Goal: Task Accomplishment & Management: Use online tool/utility

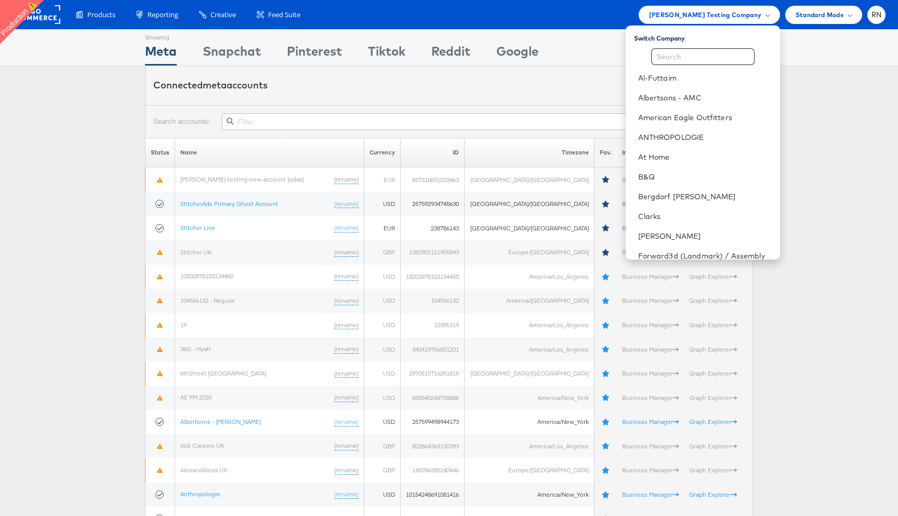
scroll to position [46, 0]
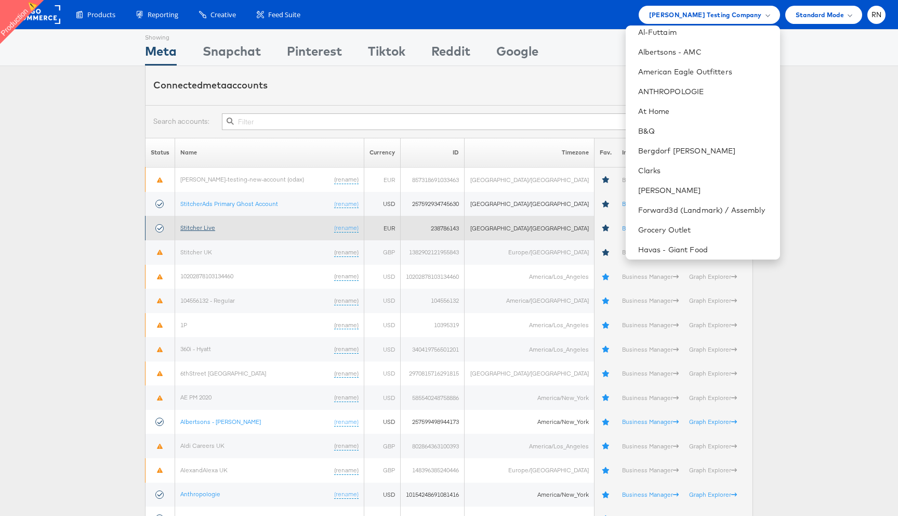
click at [201, 225] on link "Stitcher Live" at bounding box center [197, 228] width 35 height 8
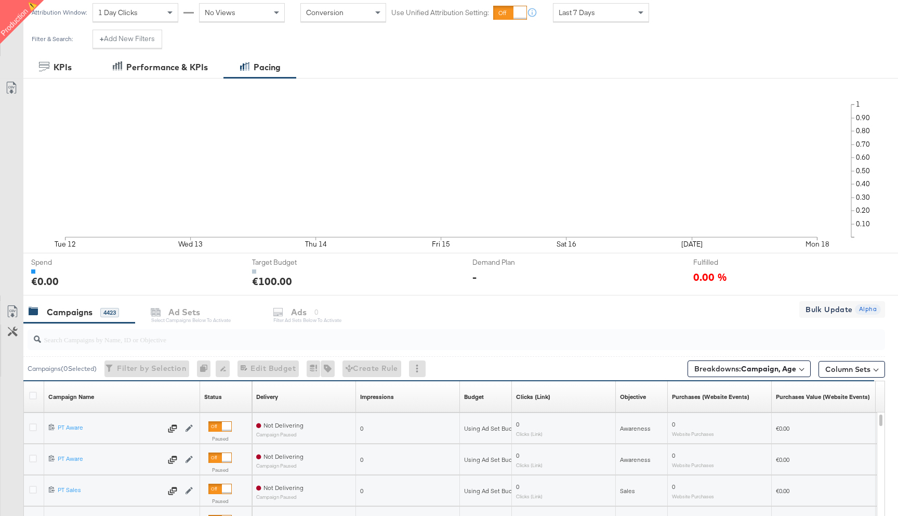
scroll to position [371, 0]
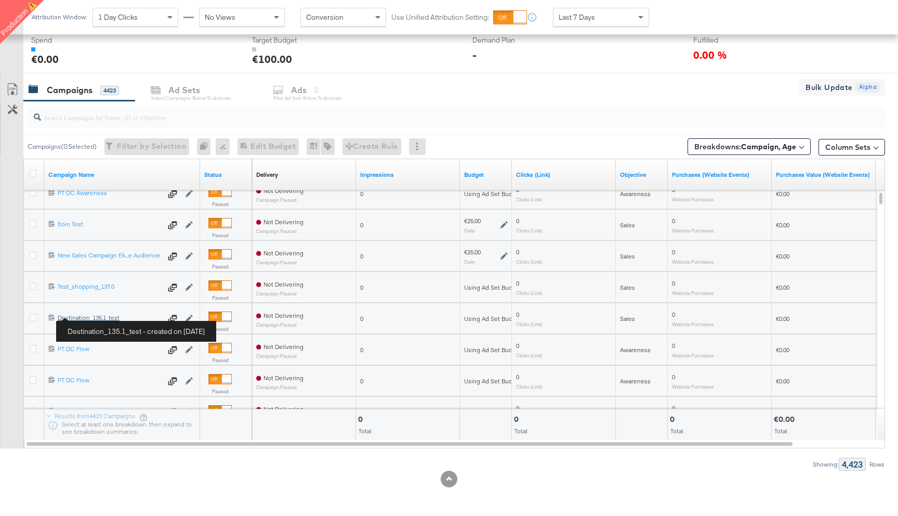
click at [90, 316] on div "Destination_135.1_test Destination_135.1_test" at bounding box center [110, 318] width 104 height 8
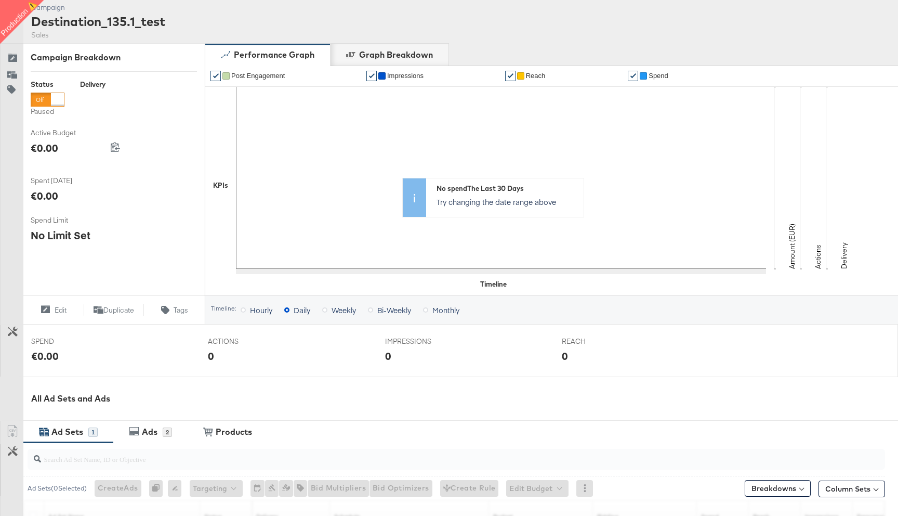
scroll to position [278, 0]
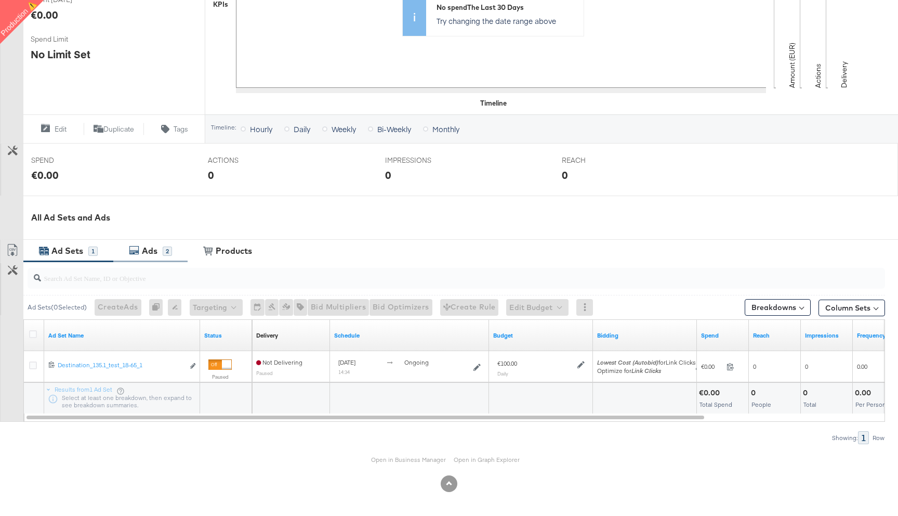
click at [144, 256] on div "Ads" at bounding box center [150, 251] width 16 height 12
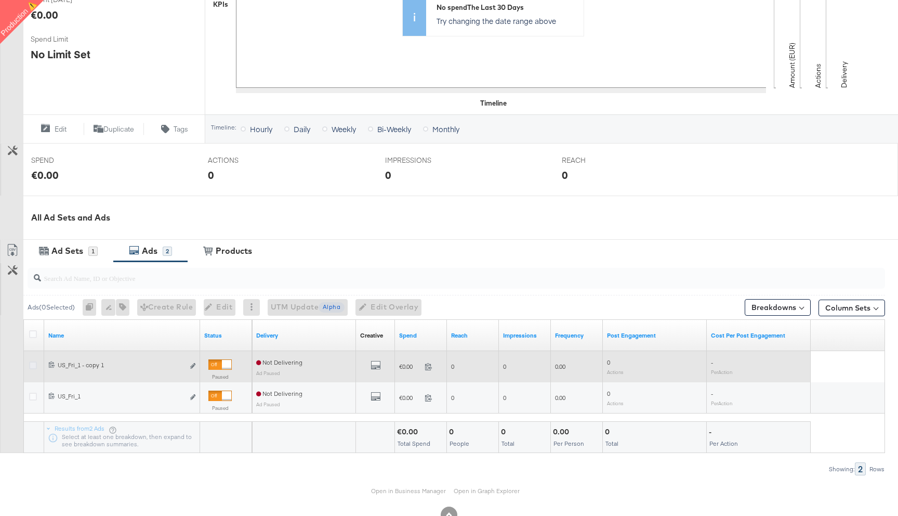
click at [32, 365] on icon at bounding box center [33, 365] width 8 height 8
click at [0, 0] on input "checkbox" at bounding box center [0, 0] width 0 height 0
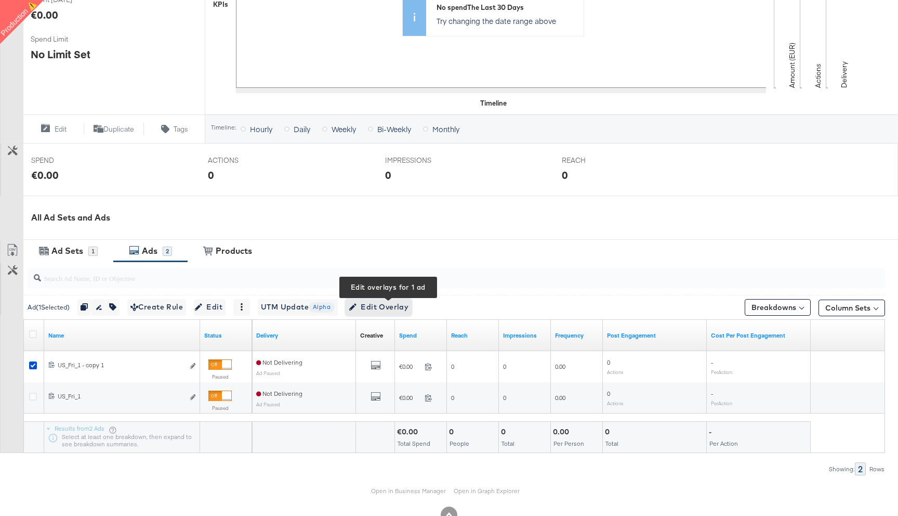
click at [386, 310] on span "Edit Overlay Edit overlays for 1 ad" at bounding box center [379, 307] width 60 height 13
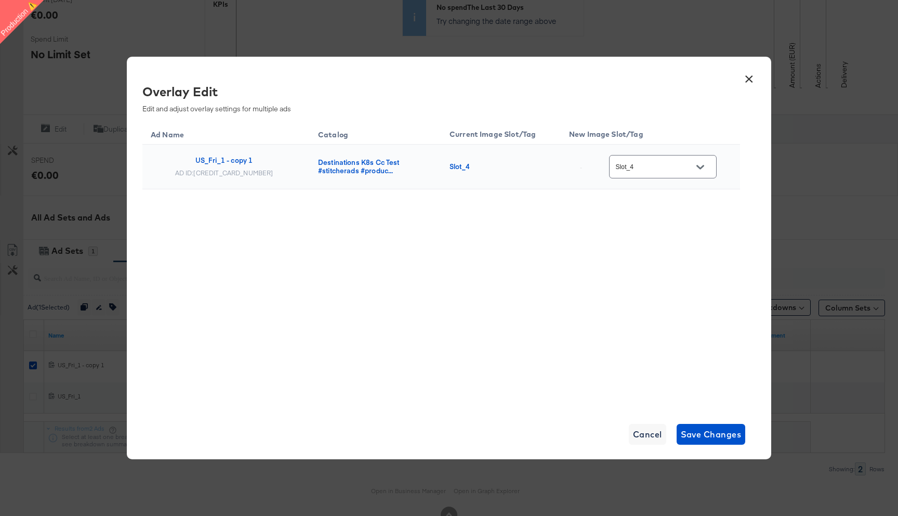
click at [747, 80] on button "×" at bounding box center [749, 76] width 19 height 19
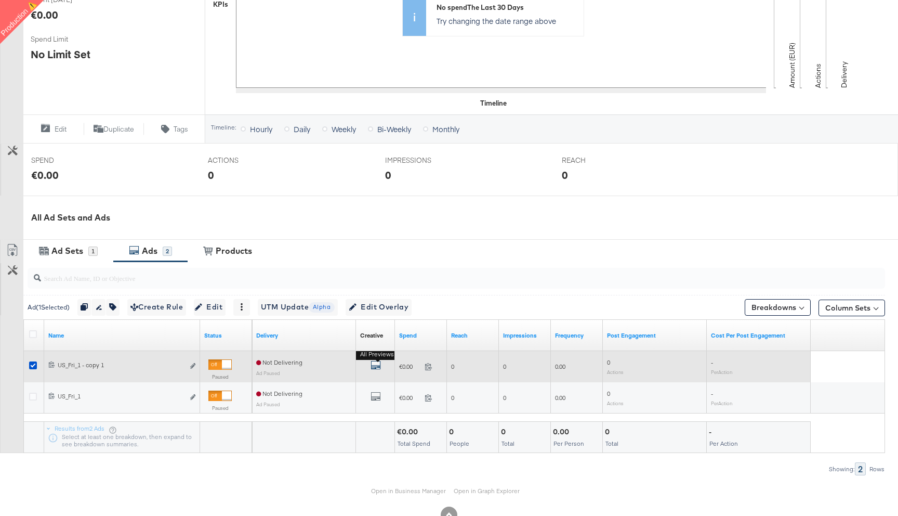
click at [375, 368] on icon "default" at bounding box center [376, 365] width 10 height 10
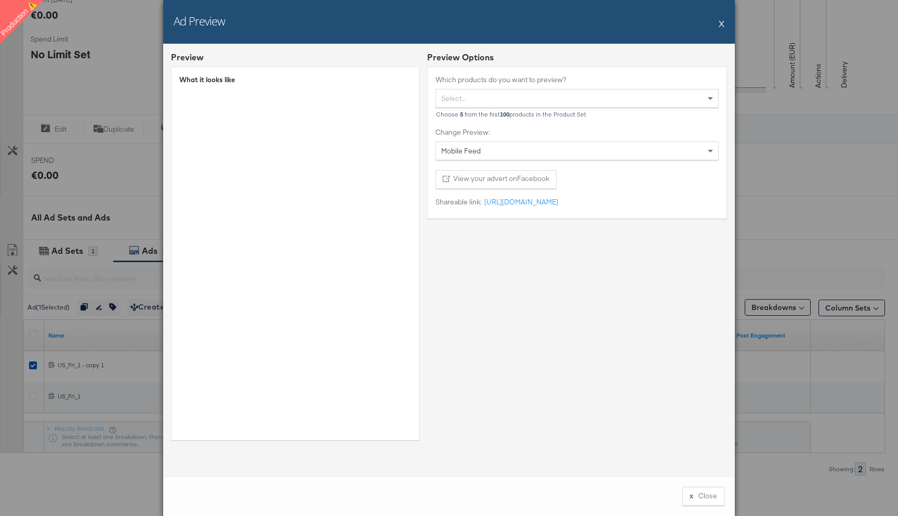
click at [721, 25] on button "X" at bounding box center [722, 23] width 6 height 21
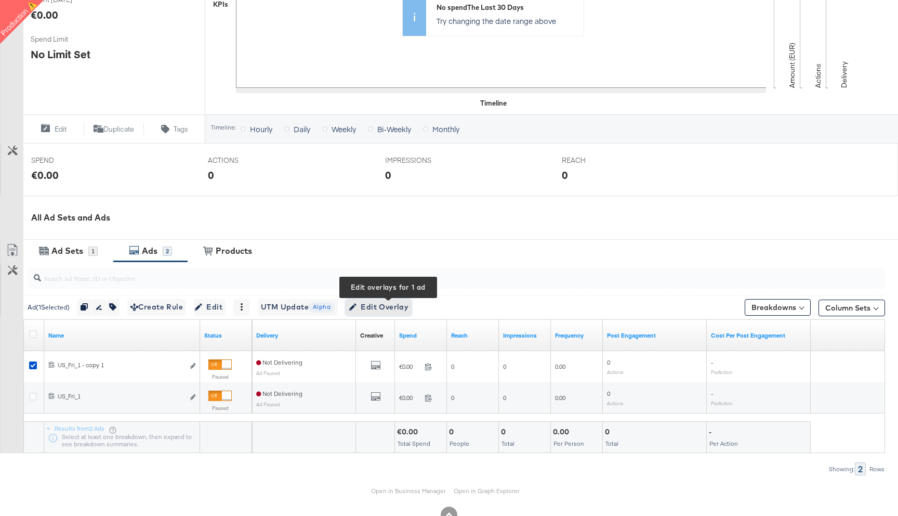
click at [367, 302] on span "Edit Overlay Edit overlays for 1 ad" at bounding box center [379, 307] width 60 height 13
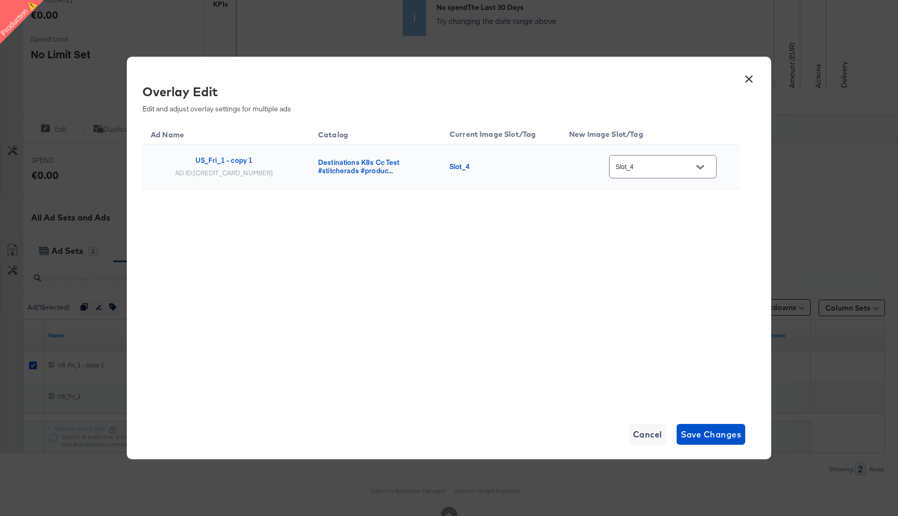
click at [670, 169] on input "Slot_4" at bounding box center [655, 167] width 82 height 12
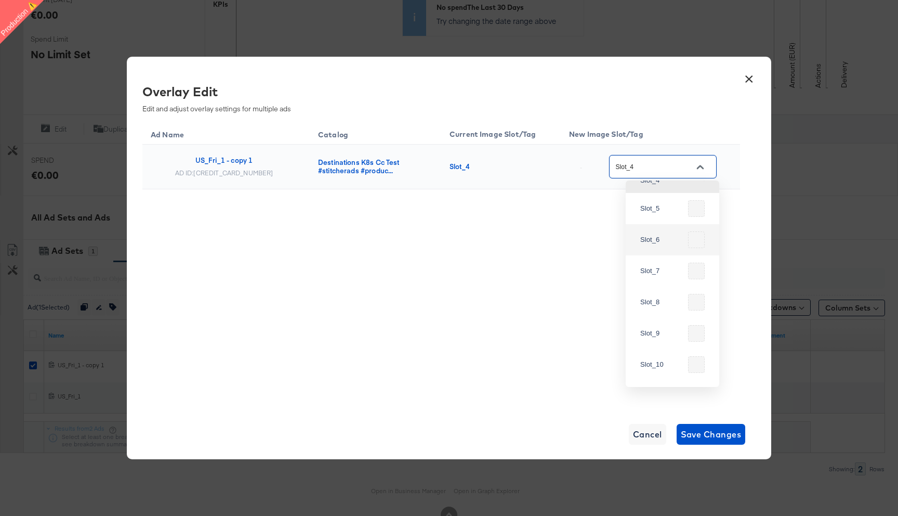
scroll to position [0, 0]
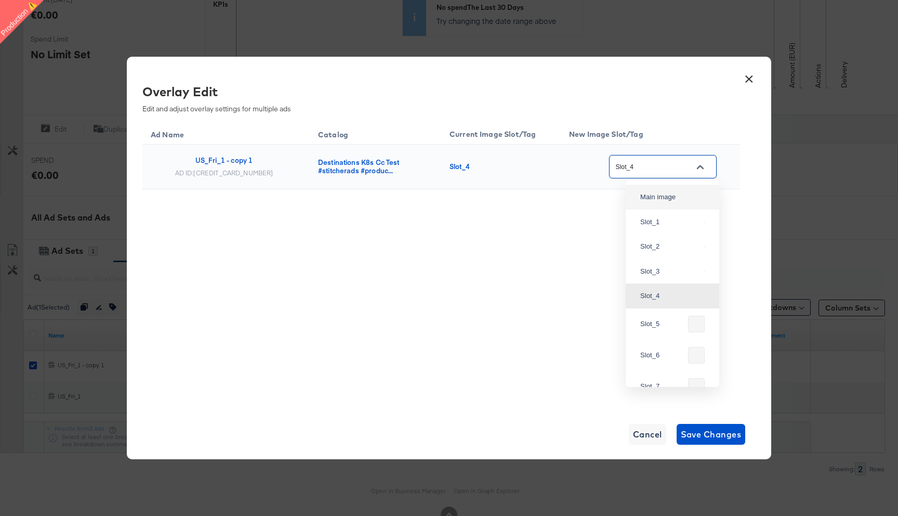
click at [745, 84] on button "×" at bounding box center [749, 76] width 19 height 19
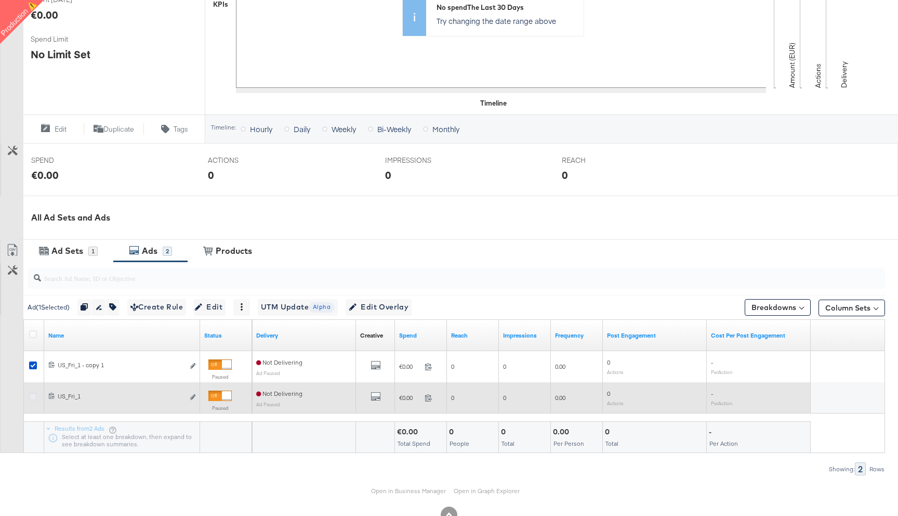
click at [30, 397] on icon at bounding box center [33, 397] width 8 height 8
click at [0, 0] on input "checkbox" at bounding box center [0, 0] width 0 height 0
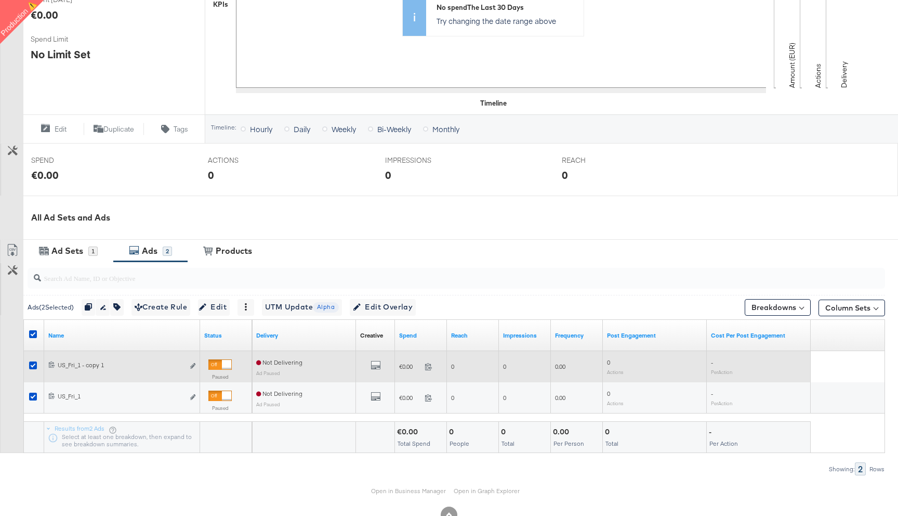
click at [28, 369] on div at bounding box center [34, 366] width 19 height 19
click at [30, 368] on icon at bounding box center [33, 365] width 8 height 8
click at [0, 0] on input "checkbox" at bounding box center [0, 0] width 0 height 0
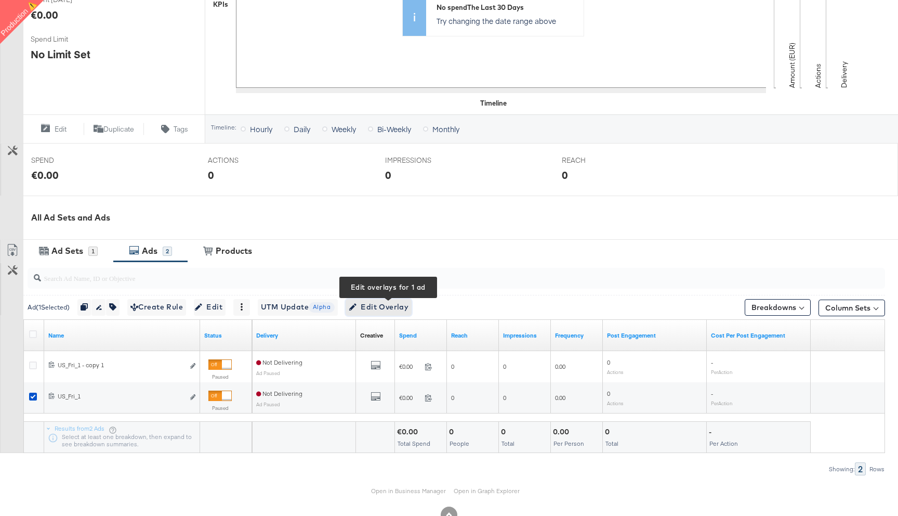
click at [395, 309] on span "Edit Overlay Edit overlays for 1 ad" at bounding box center [379, 307] width 60 height 13
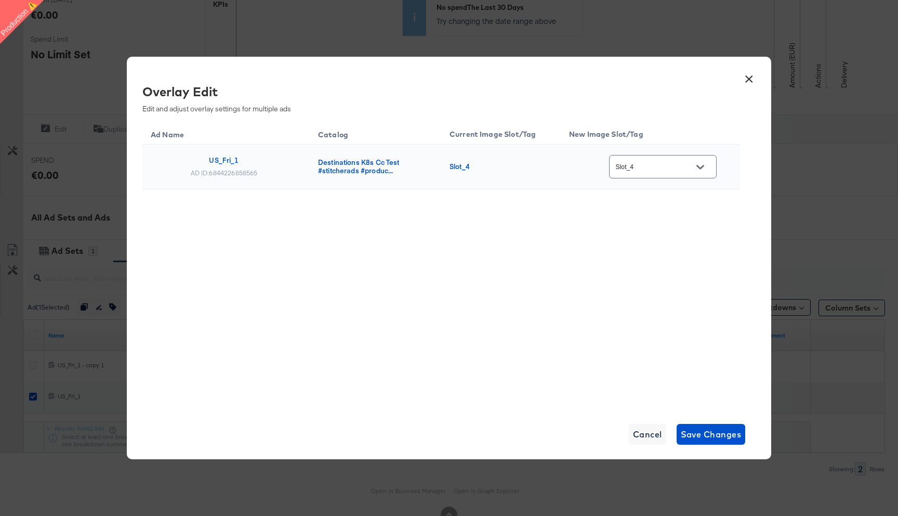
click at [752, 77] on button "×" at bounding box center [749, 76] width 19 height 19
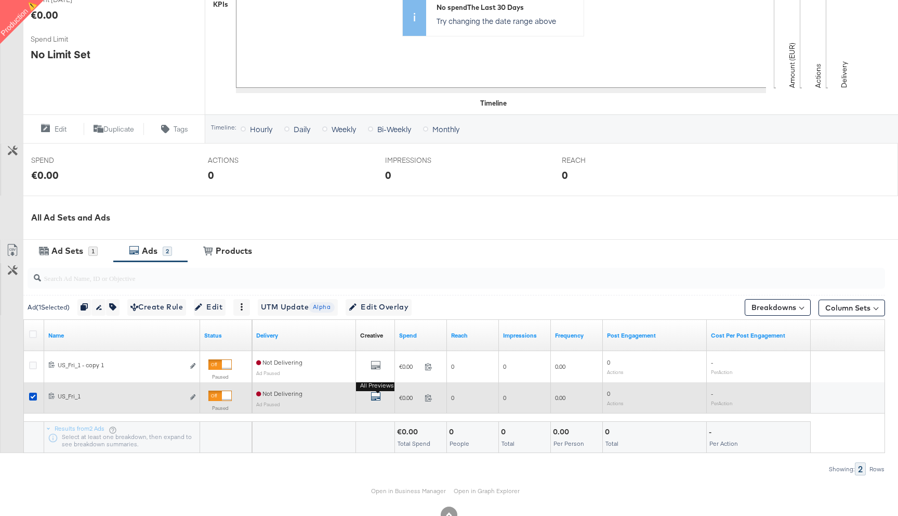
click at [379, 393] on button "All Previews" at bounding box center [376, 397] width 10 height 13
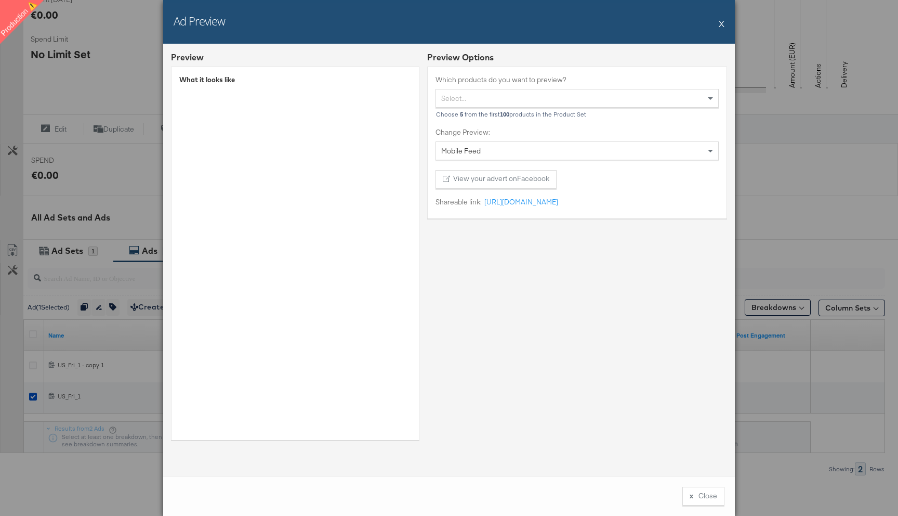
click at [724, 20] on button "X" at bounding box center [722, 23] width 6 height 21
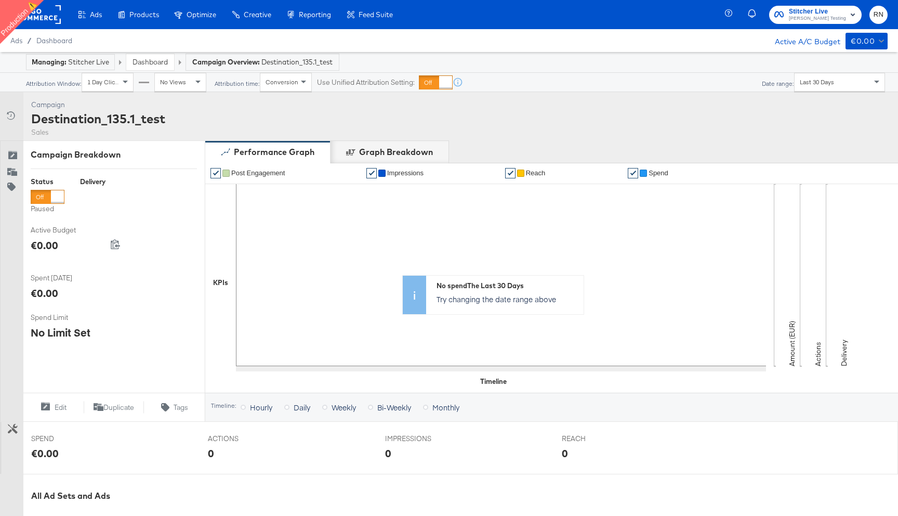
click at [147, 64] on link "Dashboard" at bounding box center [150, 61] width 35 height 9
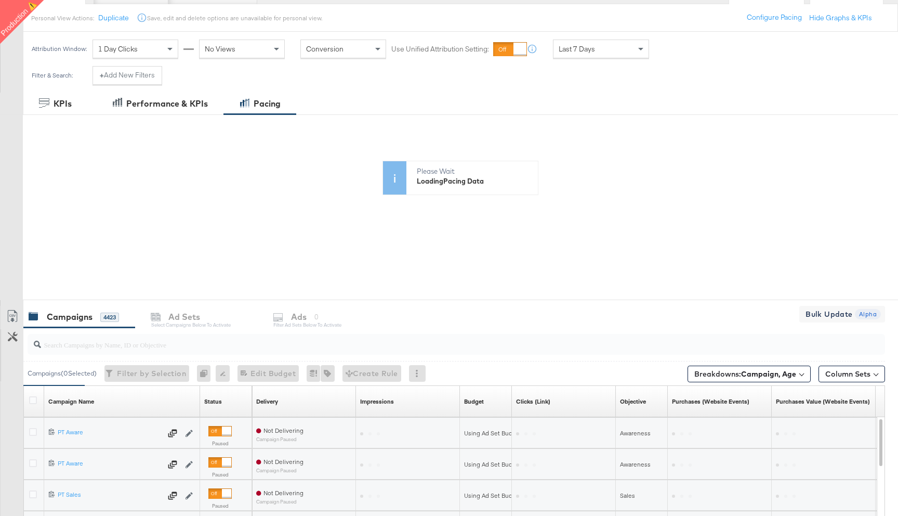
scroll to position [121, 0]
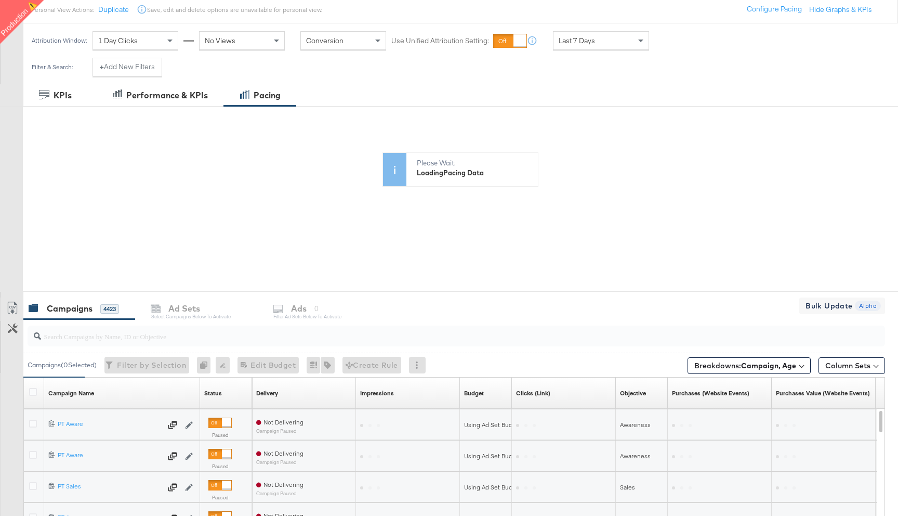
click at [594, 37] on span "Last 7 Days" at bounding box center [577, 40] width 36 height 9
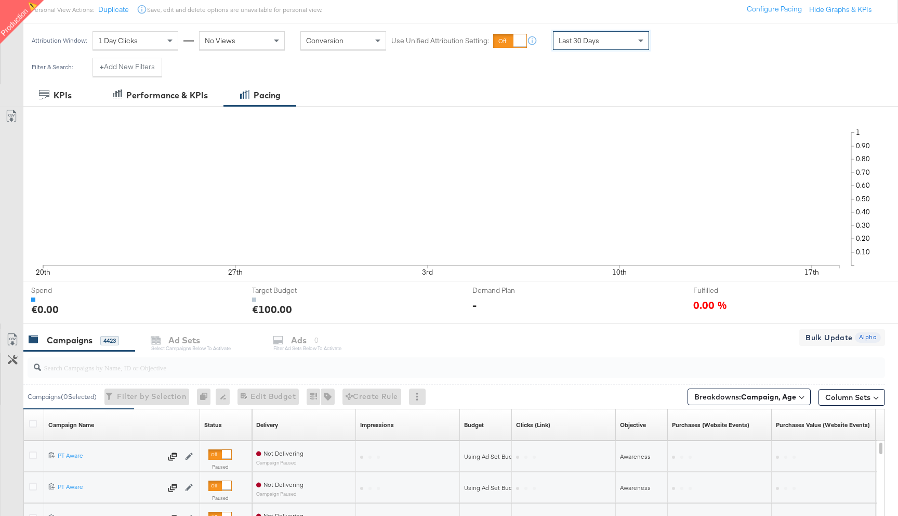
click at [230, 365] on input "search" at bounding box center [424, 363] width 766 height 20
paste input "home listings test cc additional images"
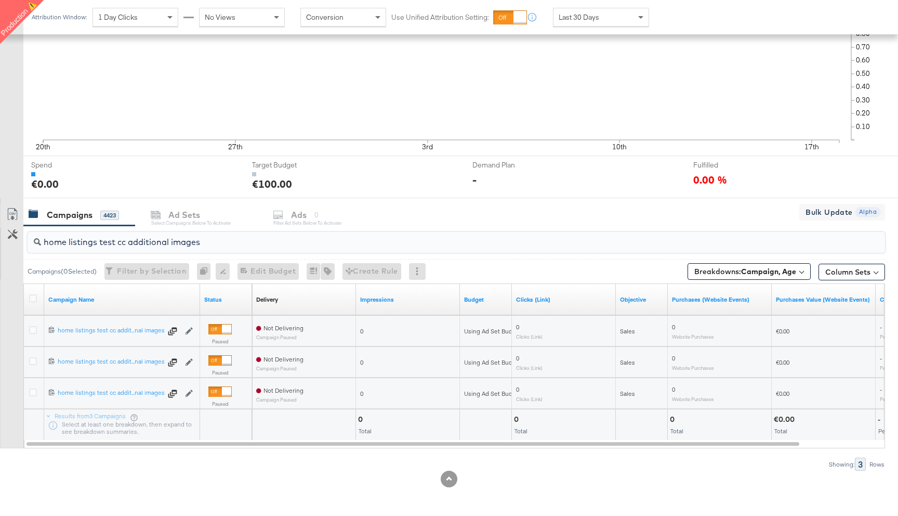
scroll to position [246, 0]
type input "home listings test cc additional images"
click at [34, 328] on icon at bounding box center [33, 330] width 8 height 8
click at [0, 0] on input "checkbox" at bounding box center [0, 0] width 0 height 0
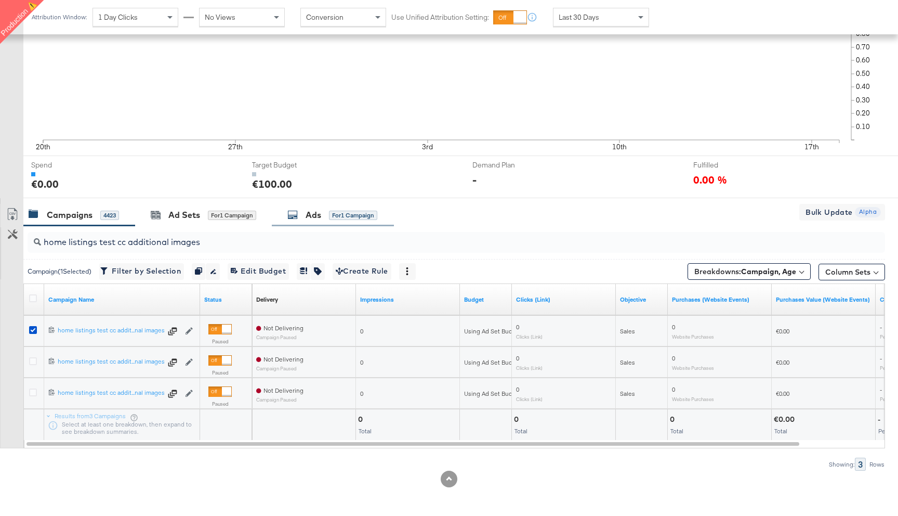
click at [315, 221] on div "Ads for 1 Campaign" at bounding box center [333, 215] width 122 height 22
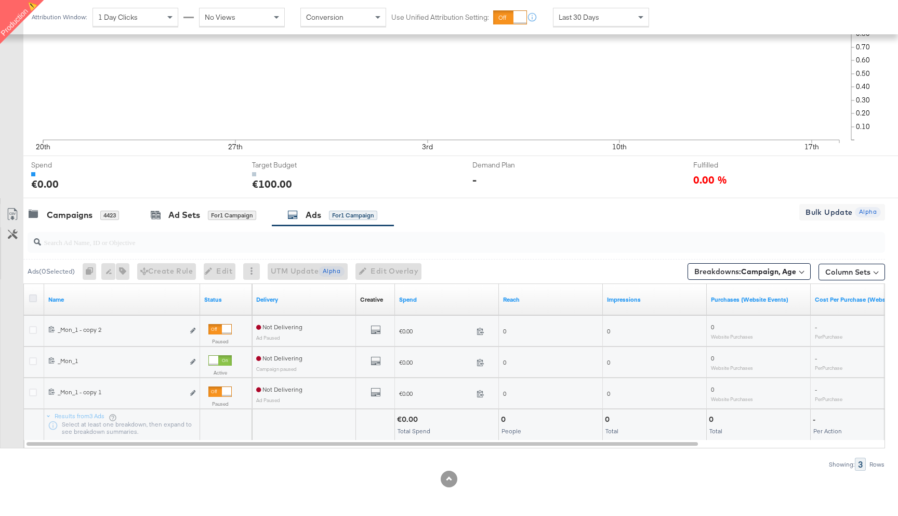
click at [32, 301] on icon at bounding box center [33, 298] width 8 height 8
click at [0, 0] on input "checkbox" at bounding box center [0, 0] width 0 height 0
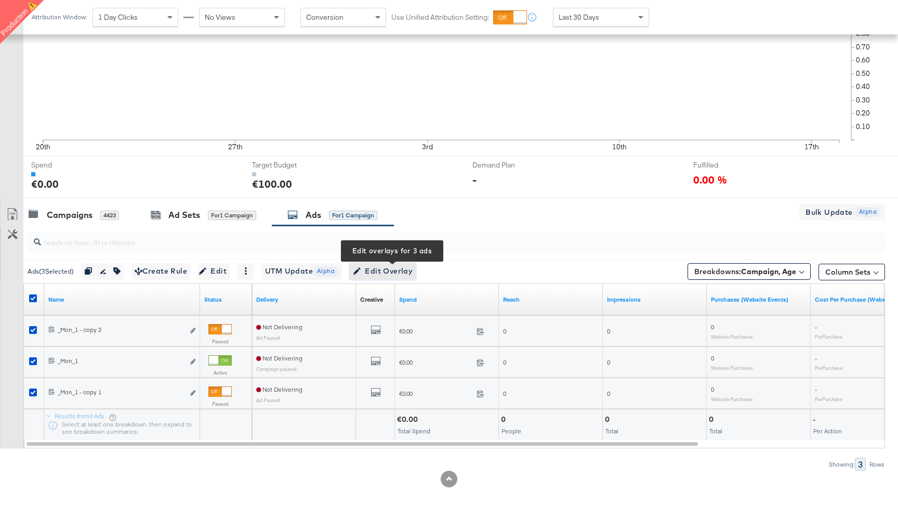
click at [375, 271] on span "Edit Overlay Edit overlays for 3 ads" at bounding box center [383, 271] width 60 height 13
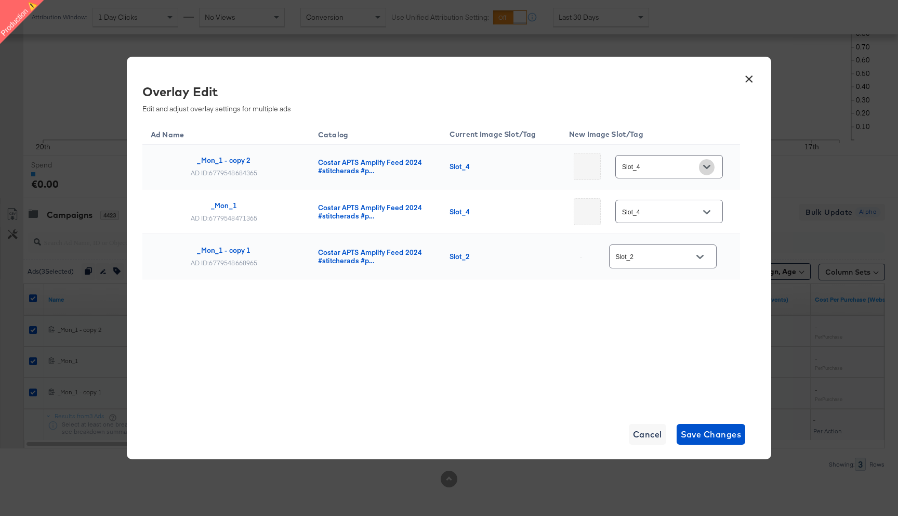
click at [703, 167] on icon "Open" at bounding box center [706, 167] width 7 height 4
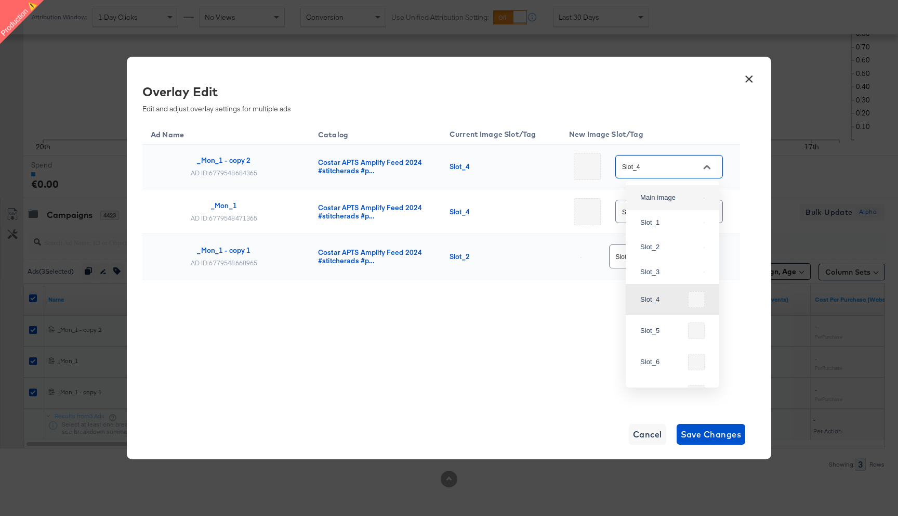
click at [728, 105] on div "Overlay Edit Edit and adjust overlay settings for multiple ads" at bounding box center [437, 98] width 590 height 31
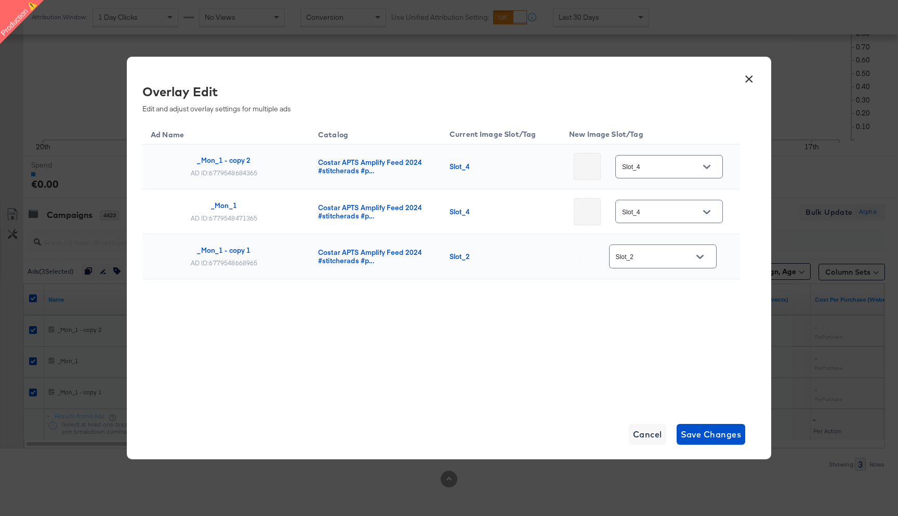
click at [749, 77] on button "×" at bounding box center [749, 76] width 19 height 19
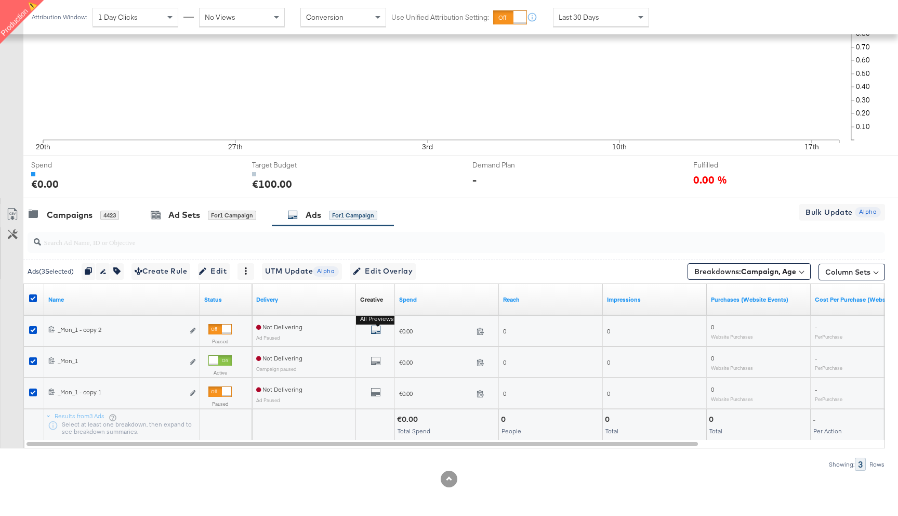
click at [376, 329] on icon "default" at bounding box center [376, 329] width 10 height 10
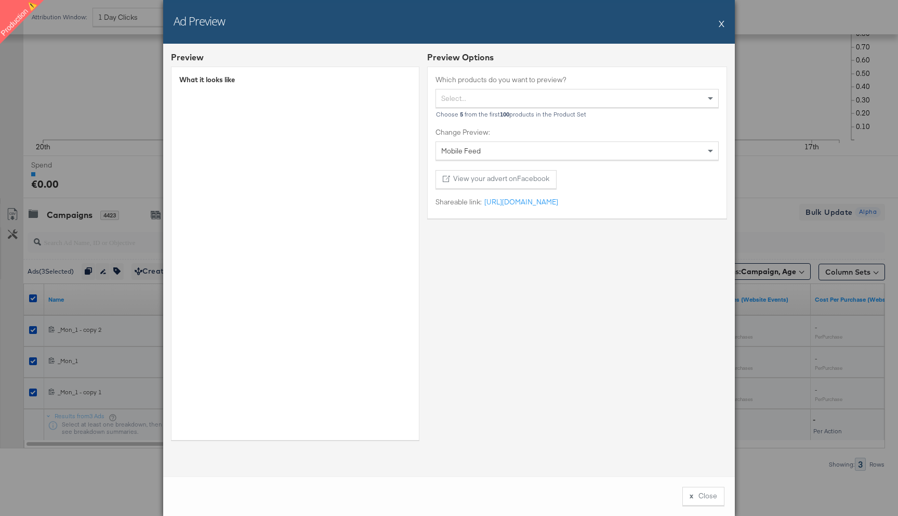
click at [722, 22] on button "X" at bounding box center [722, 23] width 6 height 21
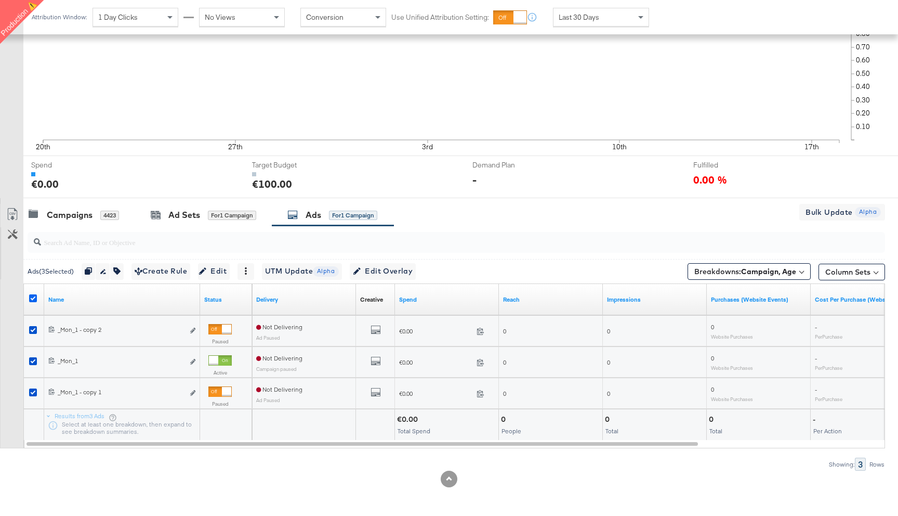
click at [30, 294] on icon at bounding box center [33, 298] width 8 height 8
click at [0, 0] on input "checkbox" at bounding box center [0, 0] width 0 height 0
click at [34, 328] on icon at bounding box center [33, 330] width 8 height 8
click at [0, 0] on input "checkbox" at bounding box center [0, 0] width 0 height 0
click at [383, 270] on span "Edit Overlay Edit overlays for 1 ad" at bounding box center [379, 271] width 60 height 13
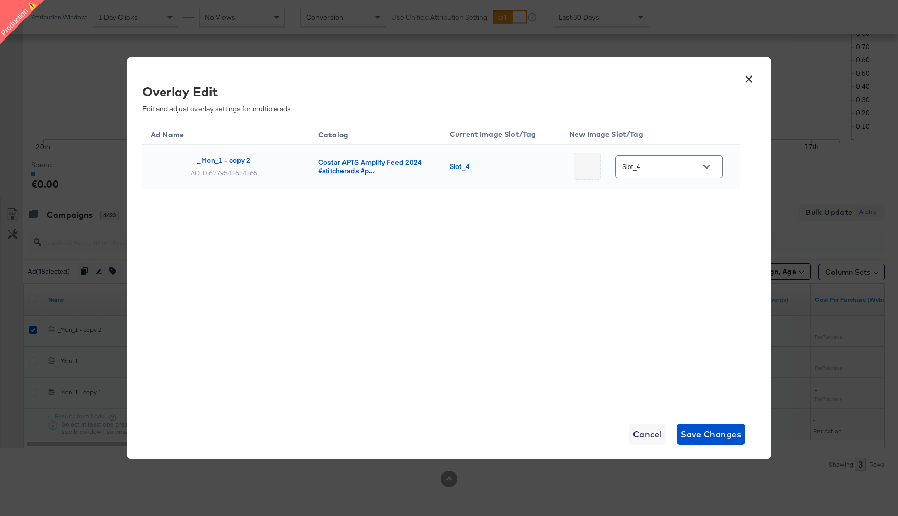
click at [673, 166] on input "Slot_4" at bounding box center [661, 167] width 82 height 12
click at [749, 80] on button "×" at bounding box center [749, 76] width 19 height 19
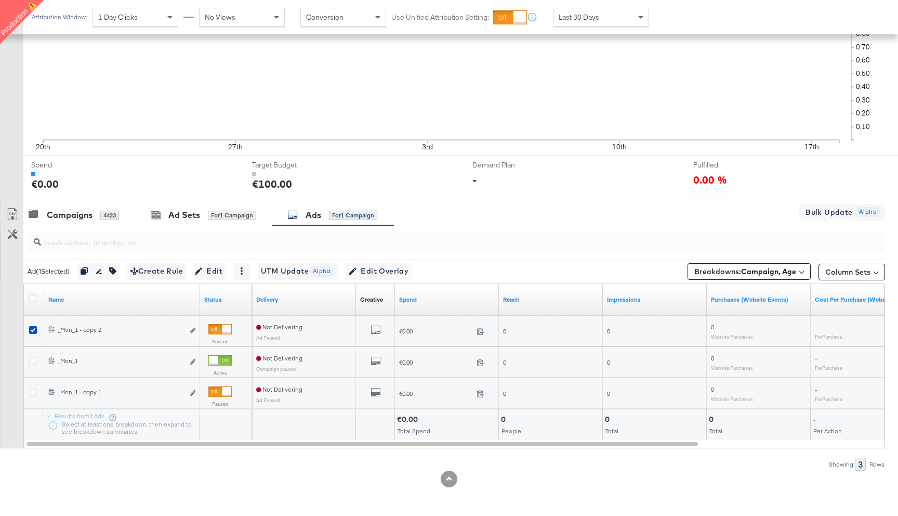
scroll to position [0, 0]
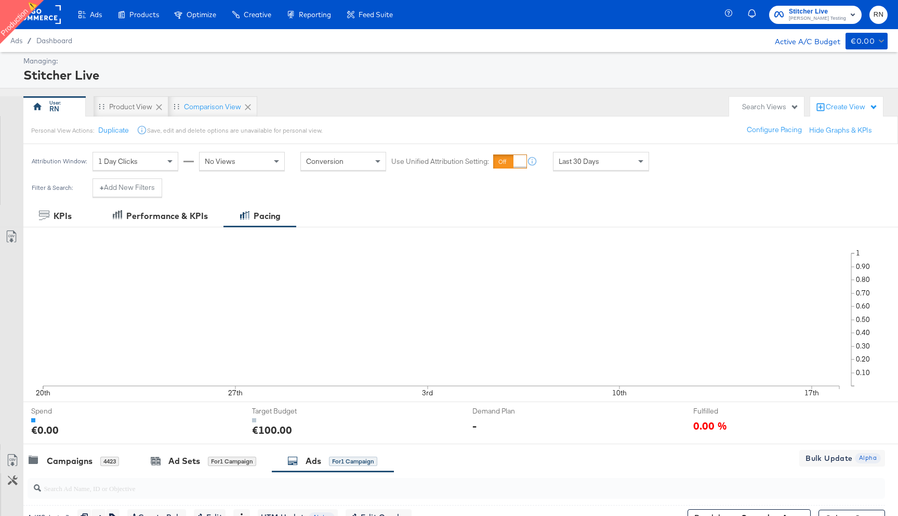
click at [45, 21] on rect at bounding box center [37, 14] width 48 height 19
